Goal: Information Seeking & Learning: Understand process/instructions

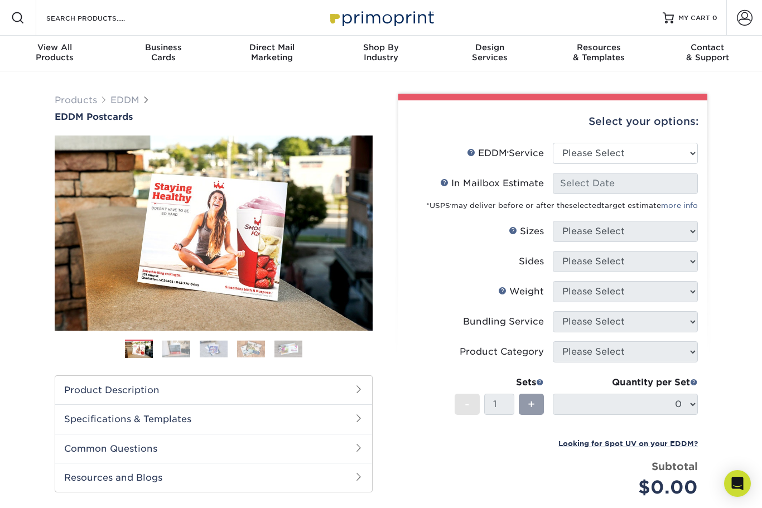
click at [273, 242] on img at bounding box center [214, 233] width 318 height 220
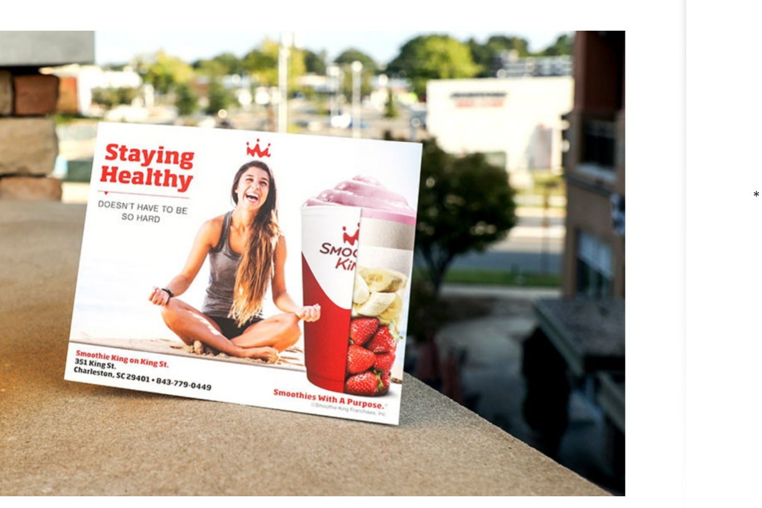
click at [162, 340] on img at bounding box center [176, 348] width 28 height 17
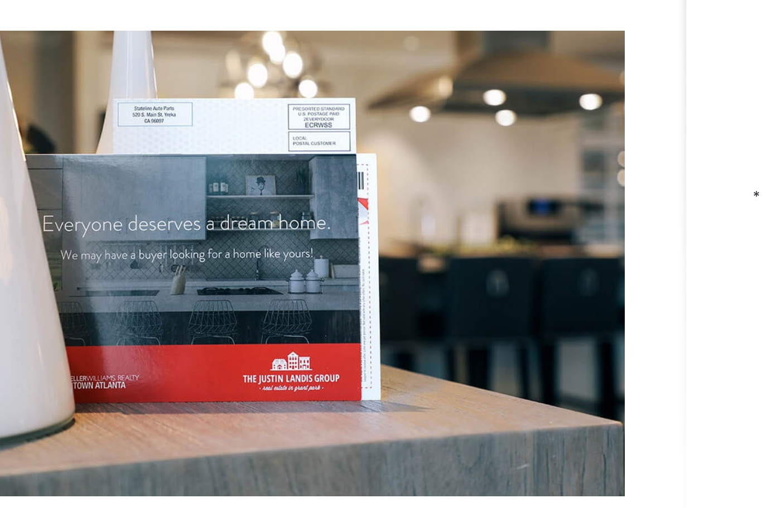
click at [200, 340] on img at bounding box center [214, 348] width 28 height 17
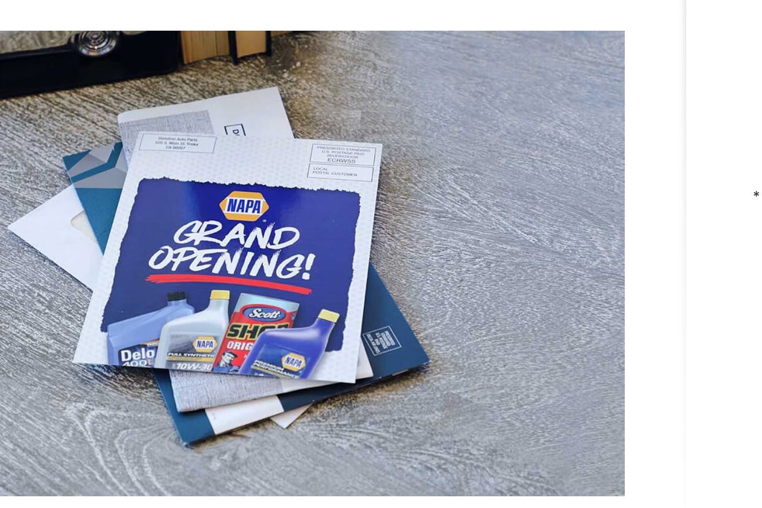
click at [137, 215] on div "Previous" at bounding box center [214, 251] width 318 height 231
click at [237, 340] on img at bounding box center [251, 348] width 28 height 17
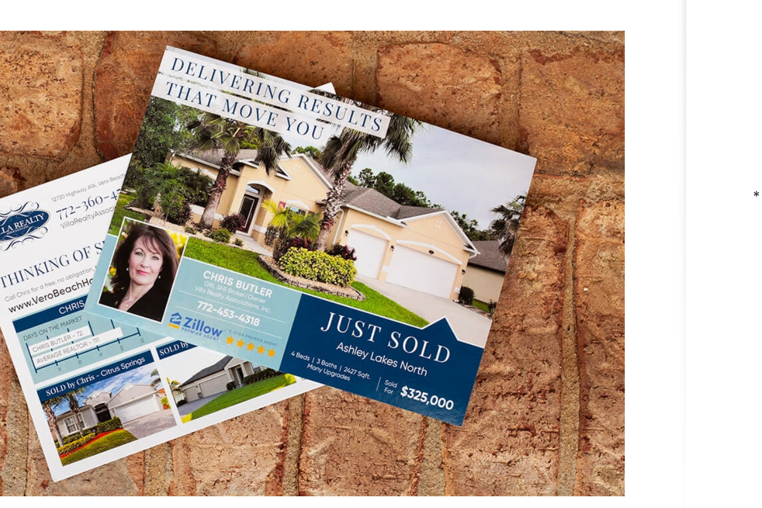
click at [275, 340] on img at bounding box center [289, 348] width 28 height 17
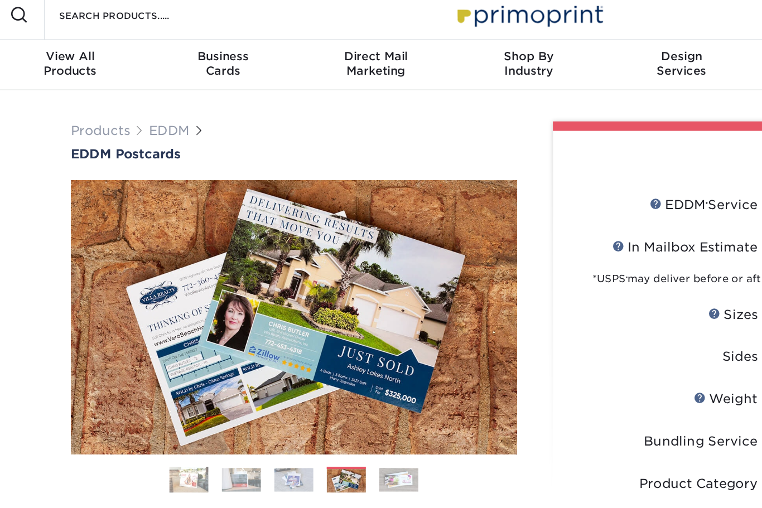
click at [378, 229] on link "Next" at bounding box center [389, 233] width 22 height 22
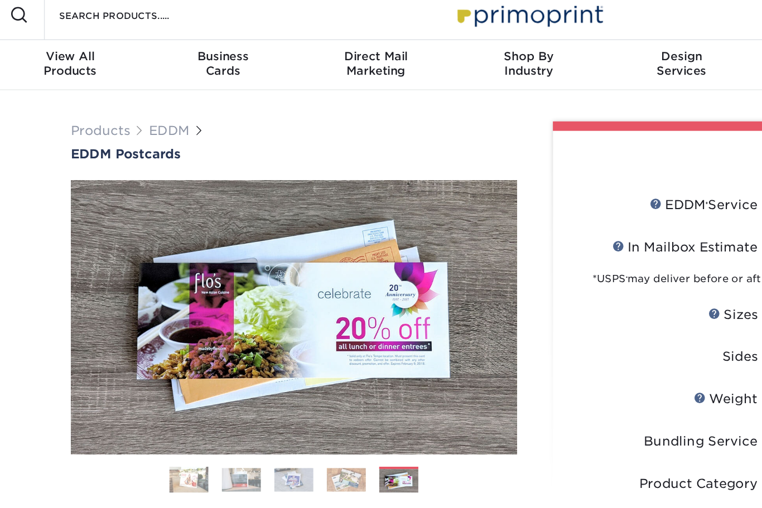
click at [49, 228] on link "Previous" at bounding box center [38, 233] width 22 height 22
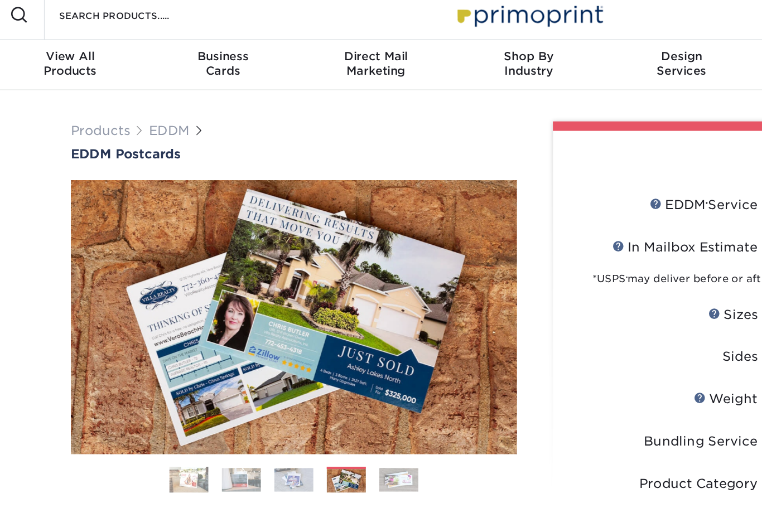
click at [49, 227] on link "Previous" at bounding box center [38, 233] width 22 height 22
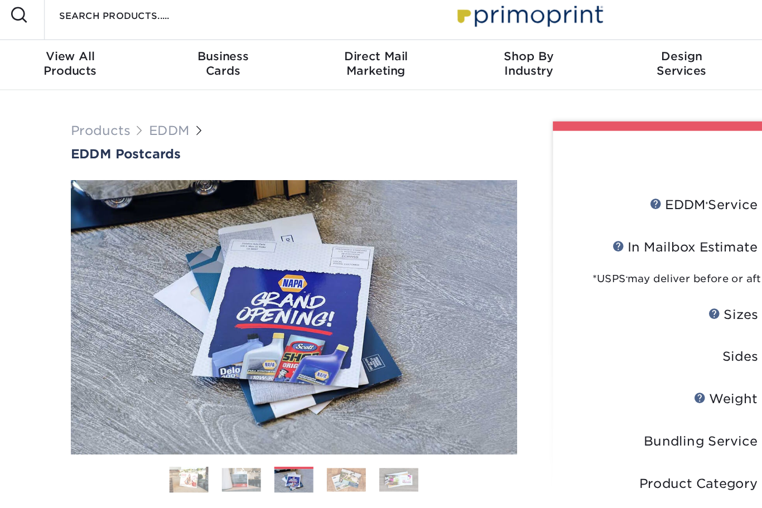
click at [49, 223] on link "Previous" at bounding box center [38, 233] width 22 height 22
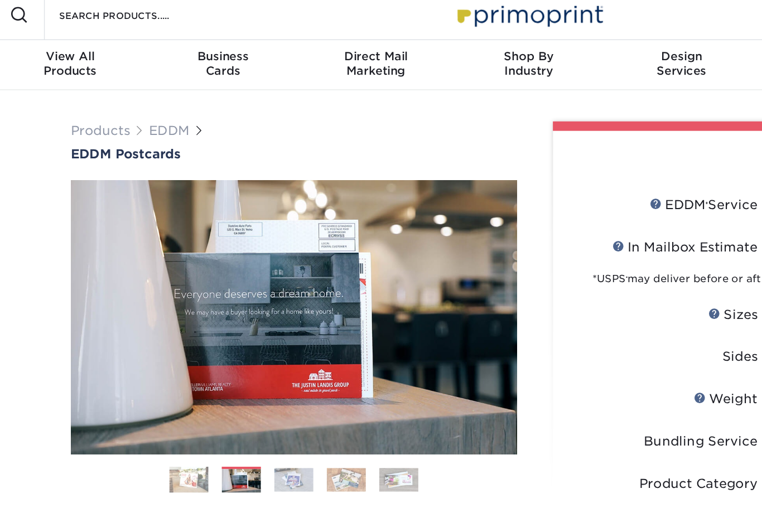
click at [49, 224] on link "Previous" at bounding box center [38, 233] width 22 height 22
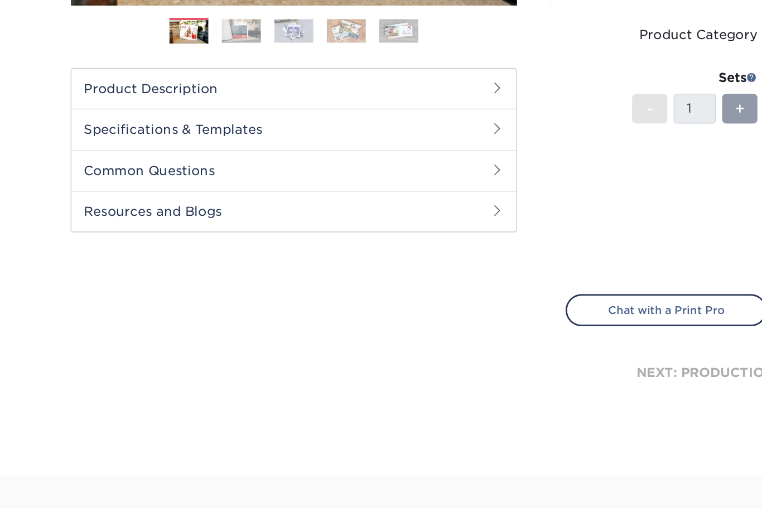
scroll to position [208, 0]
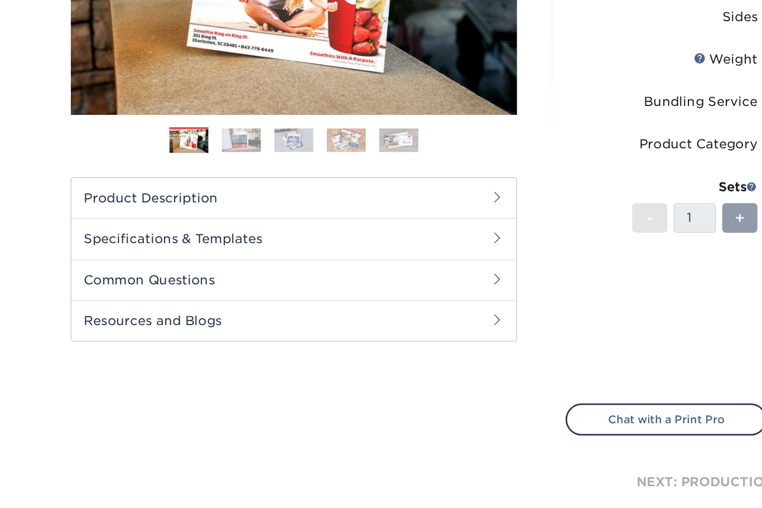
click at [132, 226] on h2 "Common Questions" at bounding box center [213, 240] width 317 height 29
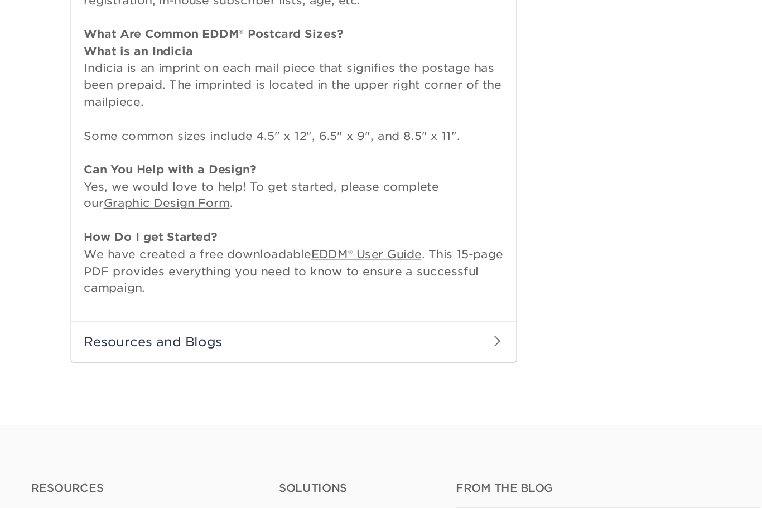
scroll to position [507, 0]
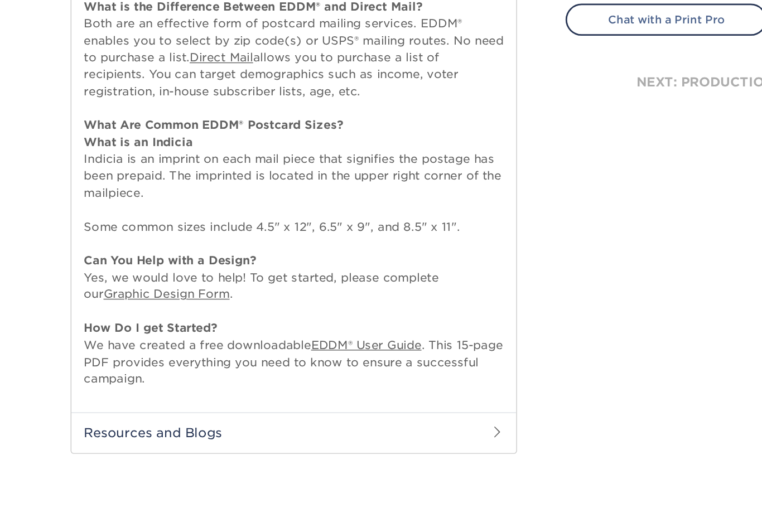
click at [250, 268] on link "EDDM® User Guide" at bounding box center [265, 272] width 79 height 9
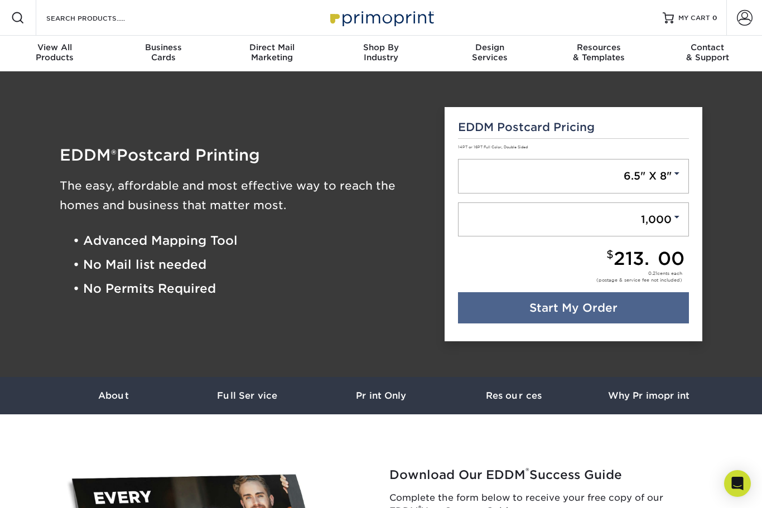
click at [599, 54] on div "Resources & Templates" at bounding box center [599, 52] width 109 height 20
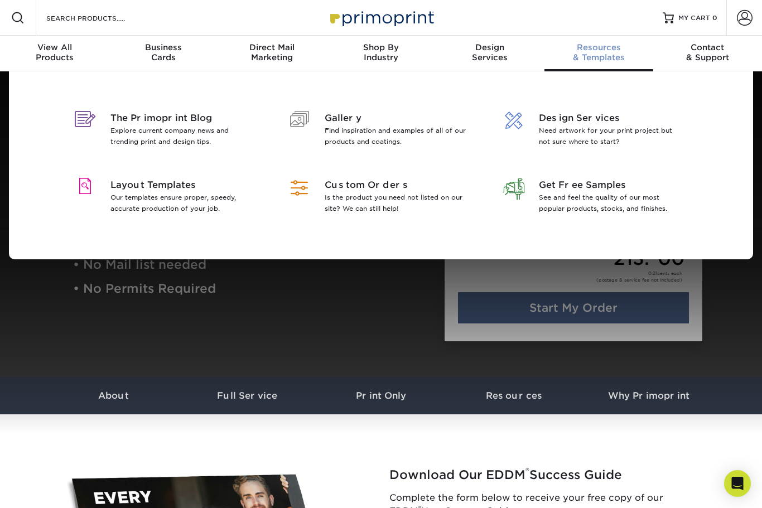
click at [352, 131] on p "Find inspiration and examples of all of our products and coatings." at bounding box center [397, 136] width 145 height 22
